Goal: Book appointment/travel/reservation

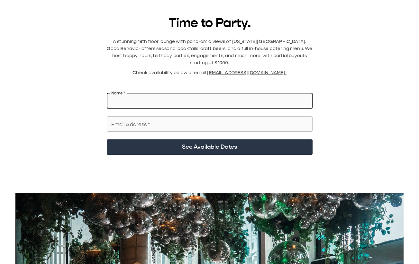
click at [140, 48] on input "Name   *" at bounding box center [210, 101] width 206 height 18
type input "**********"
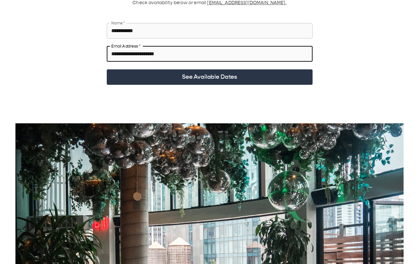
scroll to position [78, 0]
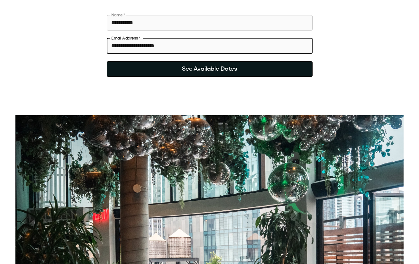
type input "**********"
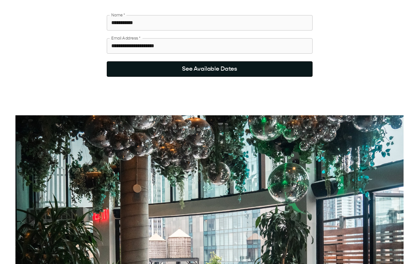
click at [164, 48] on button "See Available Dates" at bounding box center [210, 68] width 206 height 15
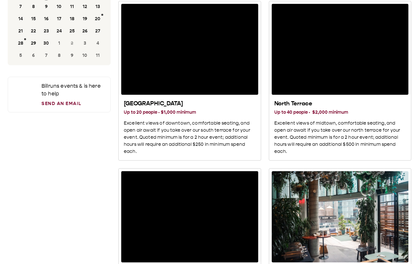
scroll to position [70, 0]
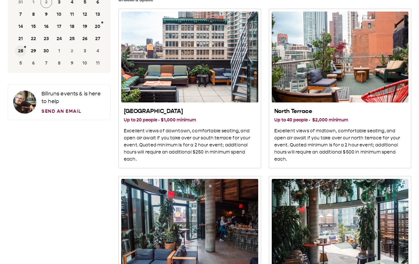
click at [20, 48] on button "28" at bounding box center [21, 51] width 12 height 12
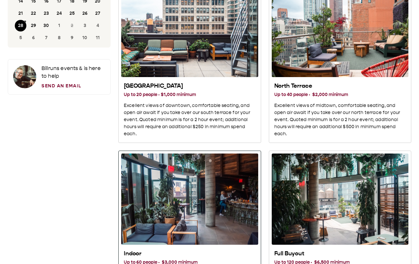
scroll to position [30, 0]
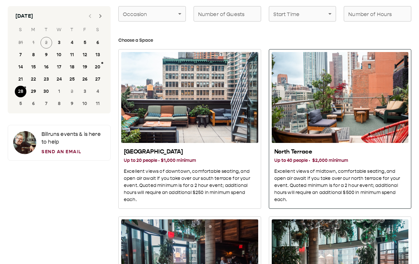
click at [301, 48] on p "Excellent views of midtown, comfortable seating, and open air await if you take…" at bounding box center [340, 185] width 132 height 35
click at [208, 48] on div "Indoor" at bounding box center [189, 265] width 137 height 91
click at [290, 48] on p "Excellent views of midtown, comfortable seating, and open air await if you take…" at bounding box center [340, 185] width 132 height 35
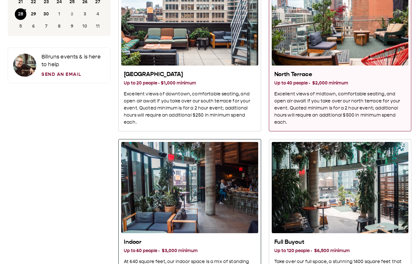
click at [214, 48] on div "Indoor" at bounding box center [189, 187] width 137 height 91
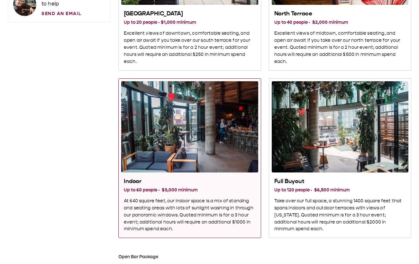
scroll to position [169, 0]
